Goal: Transaction & Acquisition: Purchase product/service

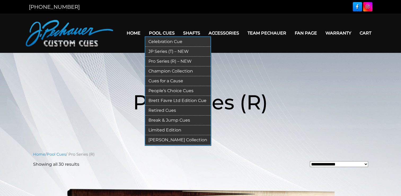
click at [163, 49] on link "JP Series (T) – NEW" at bounding box center [177, 52] width 65 height 10
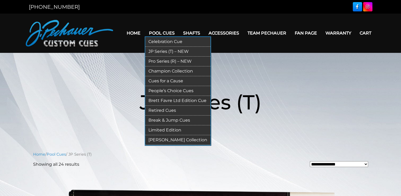
click at [164, 69] on link "Champion Collection" at bounding box center [177, 71] width 65 height 10
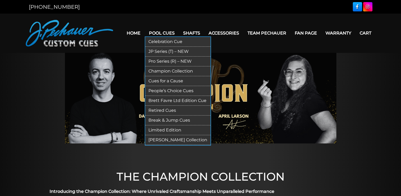
click at [175, 130] on link "Limited Edition" at bounding box center [177, 130] width 65 height 10
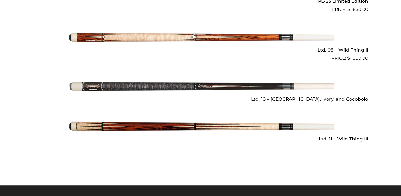
scroll to position [809, 0]
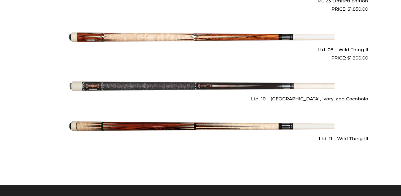
click at [178, 119] on img at bounding box center [201, 126] width 268 height 45
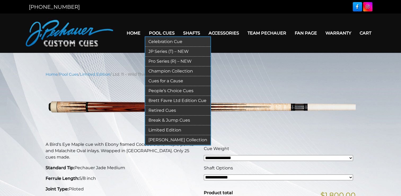
click at [163, 118] on link "Break & Jump Cues" at bounding box center [177, 120] width 65 height 10
